Goal: Information Seeking & Learning: Learn about a topic

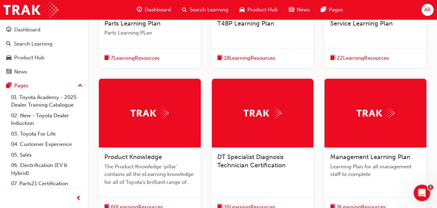
scroll to position [215, 0]
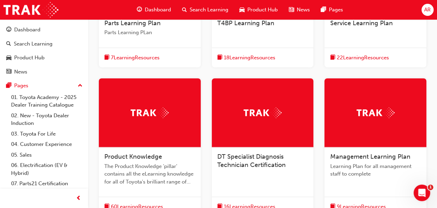
click at [131, 154] on span "Product Knowledge" at bounding box center [133, 157] width 58 height 8
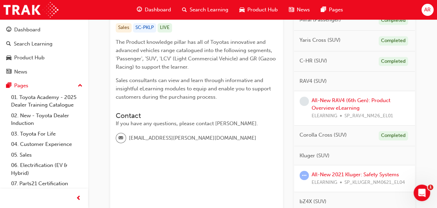
scroll to position [147, 0]
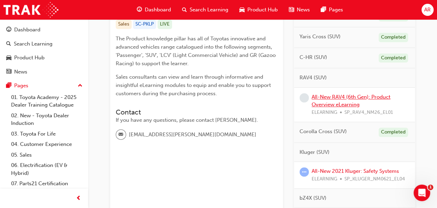
click at [315, 94] on link "All-New RAV4 (6th Gen): Product Overview eLearning" at bounding box center [350, 101] width 79 height 14
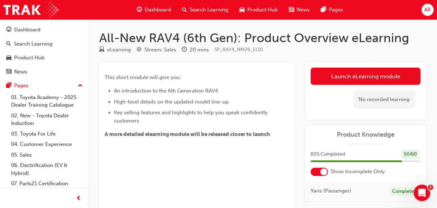
click at [355, 76] on link "Launch eLearning module" at bounding box center [365, 76] width 110 height 17
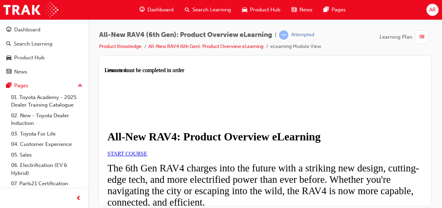
scroll to position [60, 0]
click at [147, 151] on span "START COURSE" at bounding box center [127, 154] width 40 height 6
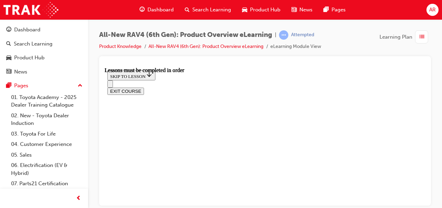
scroll to position [646, 0]
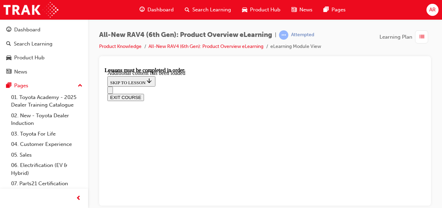
scroll to position [833, 0]
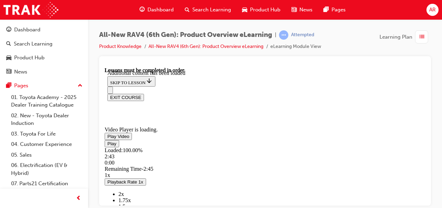
scroll to position [1053, 0]
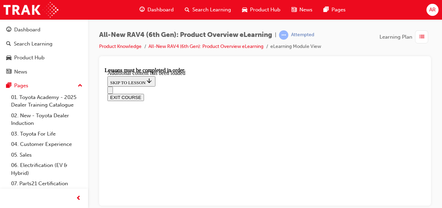
scroll to position [645, 0]
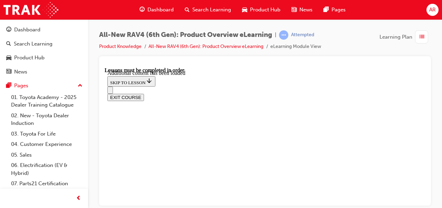
scroll to position [0, 93]
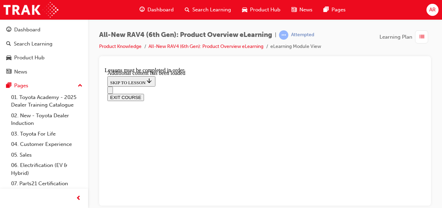
scroll to position [580, 0]
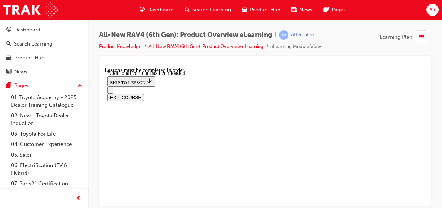
radio input "true"
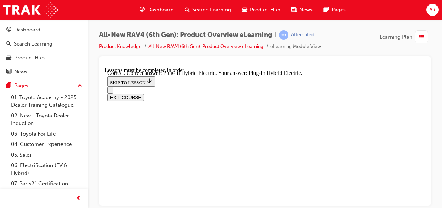
radio input "true"
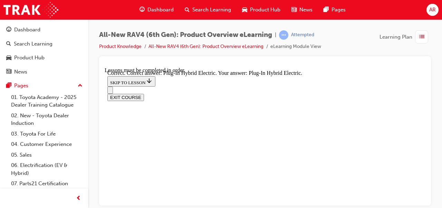
radio input "true"
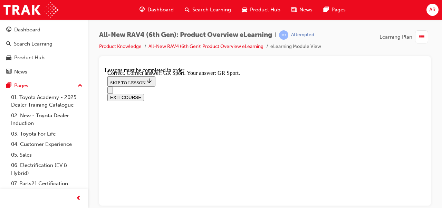
scroll to position [359, 0]
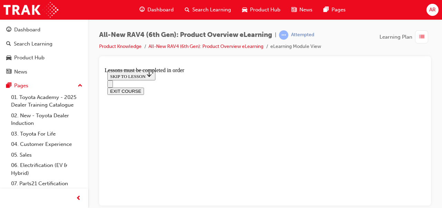
scroll to position [247, 0]
checkbox input "true"
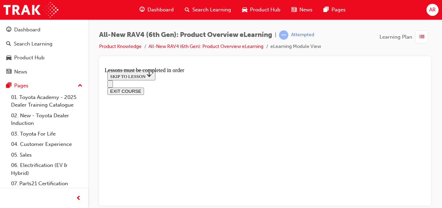
checkbox input "true"
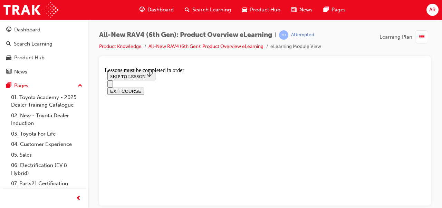
checkbox input "true"
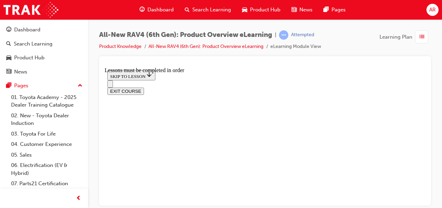
checkbox input "true"
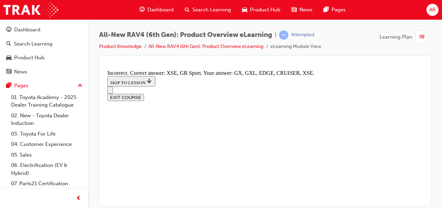
scroll to position [212, 0]
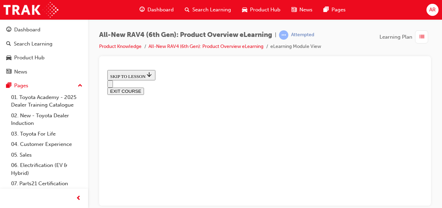
scroll to position [241, 0]
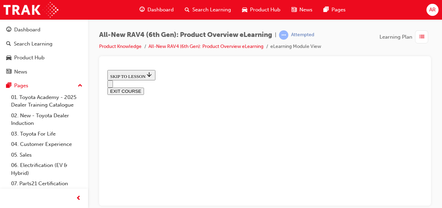
radio input "true"
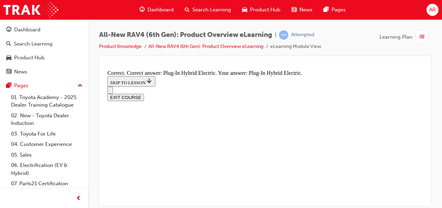
scroll to position [325, 0]
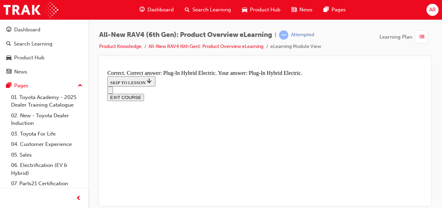
radio input "true"
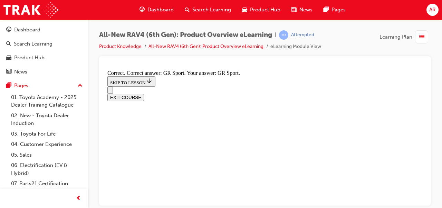
scroll to position [359, 0]
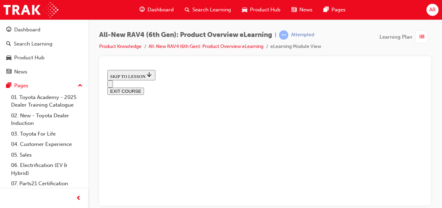
scroll to position [260, 0]
checkbox input "true"
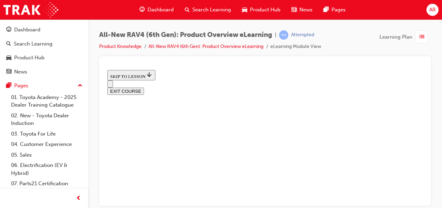
checkbox input "true"
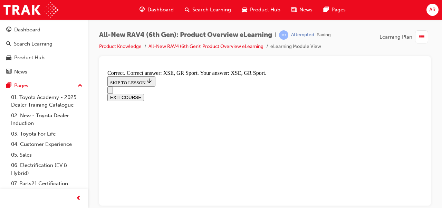
scroll to position [351, 0]
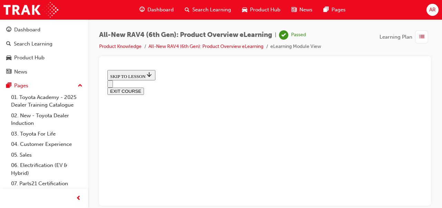
scroll to position [241, 0]
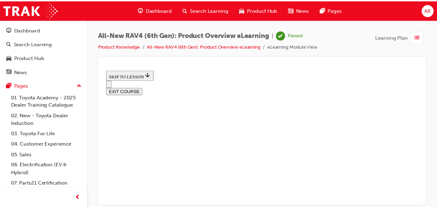
scroll to position [323, 0]
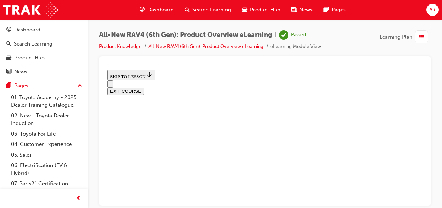
click at [206, 6] on span "Search Learning" at bounding box center [211, 10] width 39 height 8
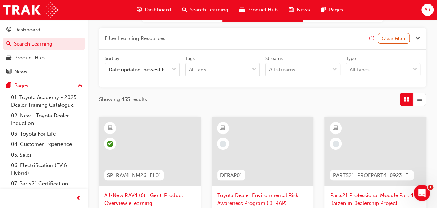
scroll to position [35, 0]
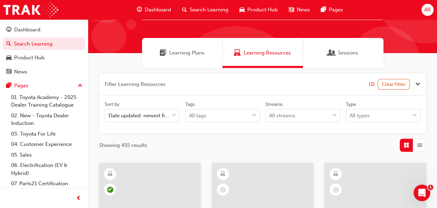
click at [171, 51] on span "Learning Plans" at bounding box center [186, 53] width 35 height 8
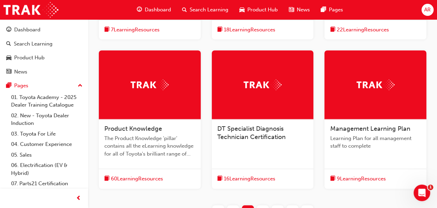
scroll to position [268, 0]
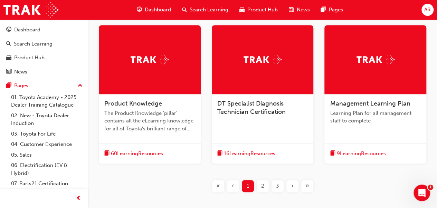
click at [141, 156] on span "60 Learning Resources" at bounding box center [137, 154] width 52 height 8
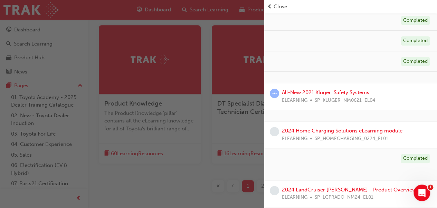
scroll to position [164, 0]
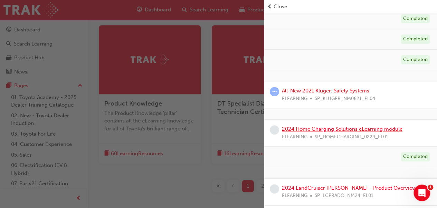
click at [282, 126] on link "2024 Home Charging Solutions eLearning module" at bounding box center [342, 129] width 120 height 6
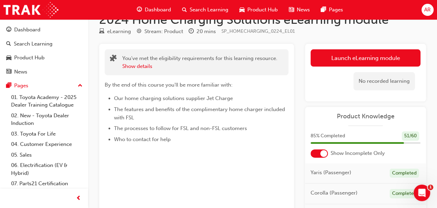
scroll to position [18, 0]
click at [359, 63] on link "Launch eLearning module" at bounding box center [365, 58] width 110 height 17
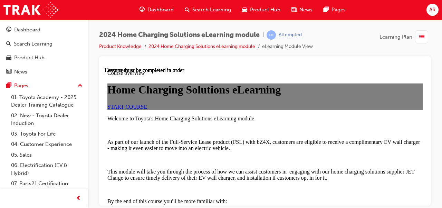
click at [147, 109] on span "START COURSE" at bounding box center [127, 107] width 40 height 6
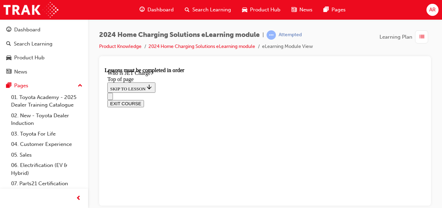
scroll to position [213, 0]
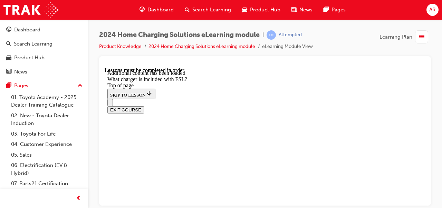
scroll to position [982, 0]
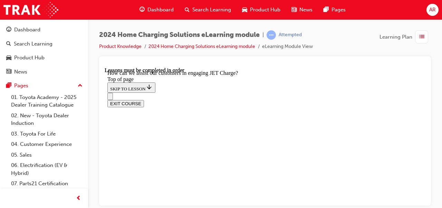
scroll to position [135, 0]
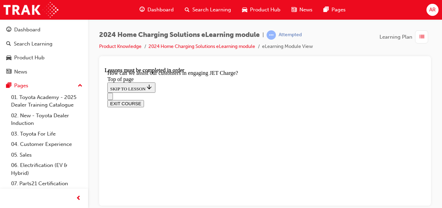
scroll to position [1251, 0]
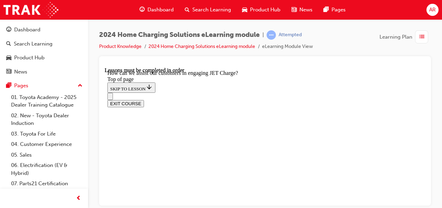
scroll to position [1492, 0]
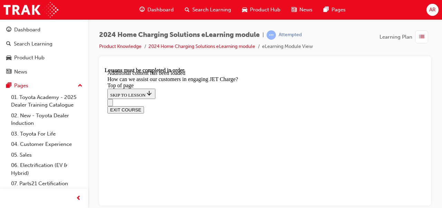
scroll to position [1706, 0]
drag, startPoint x: 217, startPoint y: 152, endPoint x: 322, endPoint y: 144, distance: 105.3
drag, startPoint x: 237, startPoint y: 127, endPoint x: 321, endPoint y: 174, distance: 96.7
drag, startPoint x: 218, startPoint y: 100, endPoint x: 320, endPoint y: 142, distance: 110.6
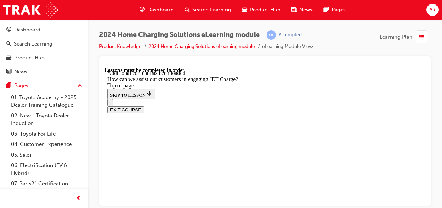
drag, startPoint x: 232, startPoint y: 100, endPoint x: 287, endPoint y: 99, distance: 54.2
drag, startPoint x: 239, startPoint y: 130, endPoint x: 330, endPoint y: 174, distance: 100.2
drag, startPoint x: 263, startPoint y: 125, endPoint x: 305, endPoint y: 126, distance: 41.8
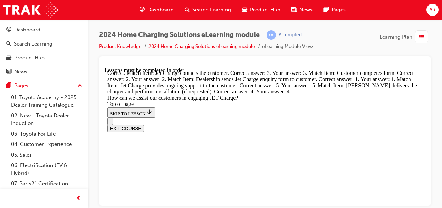
scroll to position [1993, 0]
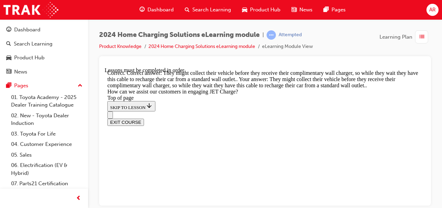
scroll to position [2128, 0]
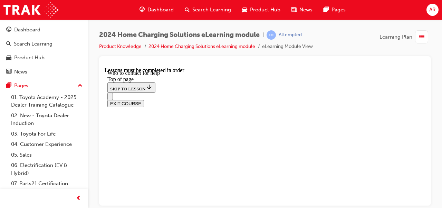
scroll to position [307, 0]
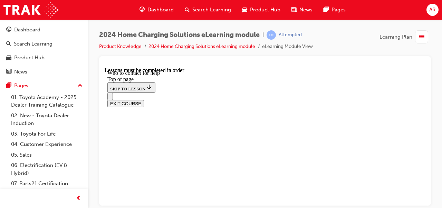
scroll to position [944, 0]
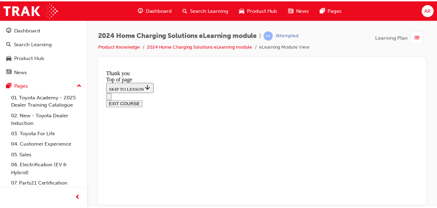
scroll to position [311, 0]
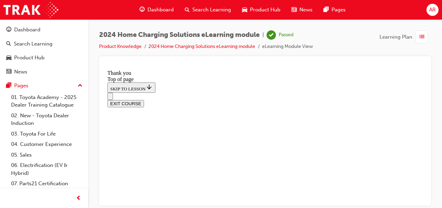
click at [206, 7] on span "Search Learning" at bounding box center [211, 10] width 39 height 8
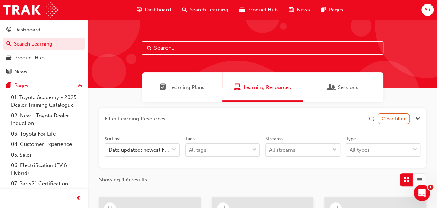
click at [157, 11] on span "Dashboard" at bounding box center [158, 10] width 26 height 8
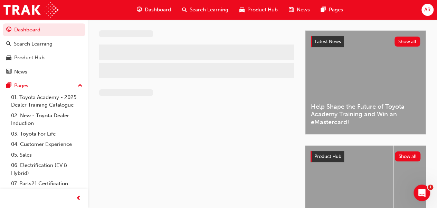
click at [218, 7] on span "Search Learning" at bounding box center [209, 10] width 39 height 8
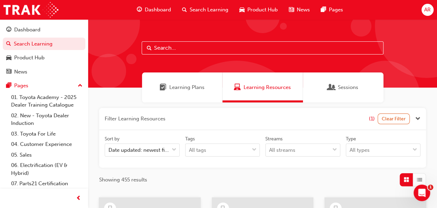
click at [171, 87] on span "Learning Plans" at bounding box center [186, 88] width 35 height 8
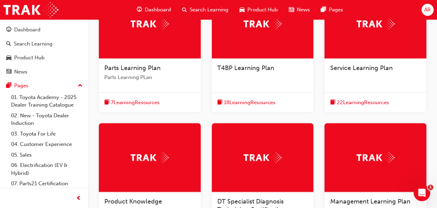
scroll to position [171, 0]
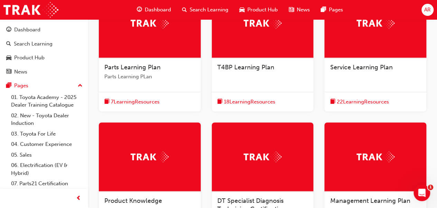
click at [137, 179] on div at bounding box center [150, 157] width 102 height 69
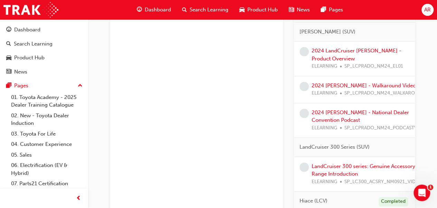
scroll to position [322, 0]
click at [349, 82] on link "2024 [PERSON_NAME] - Walkaround Video" at bounding box center [363, 85] width 104 height 6
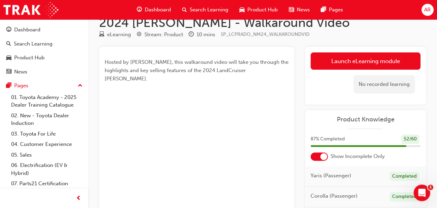
scroll to position [14, 0]
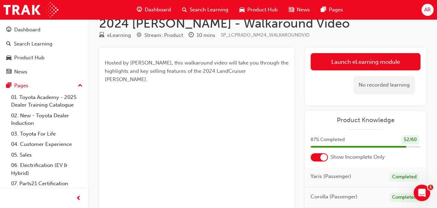
click at [348, 61] on link "Launch eLearning module" at bounding box center [365, 61] width 110 height 17
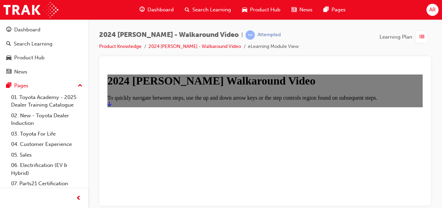
click at [111, 106] on icon "Start" at bounding box center [109, 104] width 4 height 6
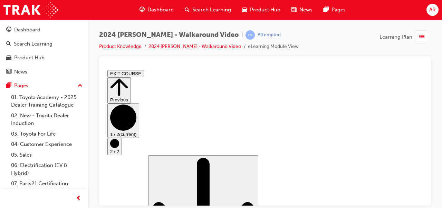
scroll to position [33, 0]
click at [418, 194] on div "Scroll page down Go to next step (disabled until content is completed) Restart" at bounding box center [264, 211] width 315 height 113
click at [399, 195] on div "Scroll page down Go to next step (disabled until content is completed) Restart" at bounding box center [264, 211] width 315 height 113
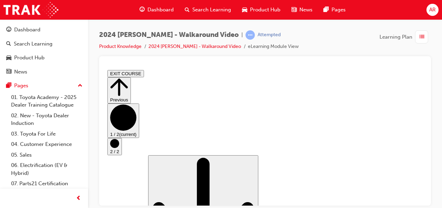
click at [401, 193] on div "Scroll page down Go to next step (disabled until content is completed) Restart" at bounding box center [264, 211] width 315 height 113
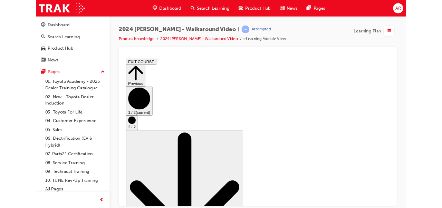
scroll to position [14, 0]
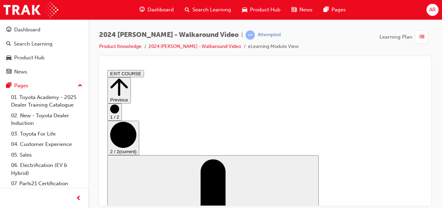
scroll to position [0, 0]
